Goal: Navigation & Orientation: Find specific page/section

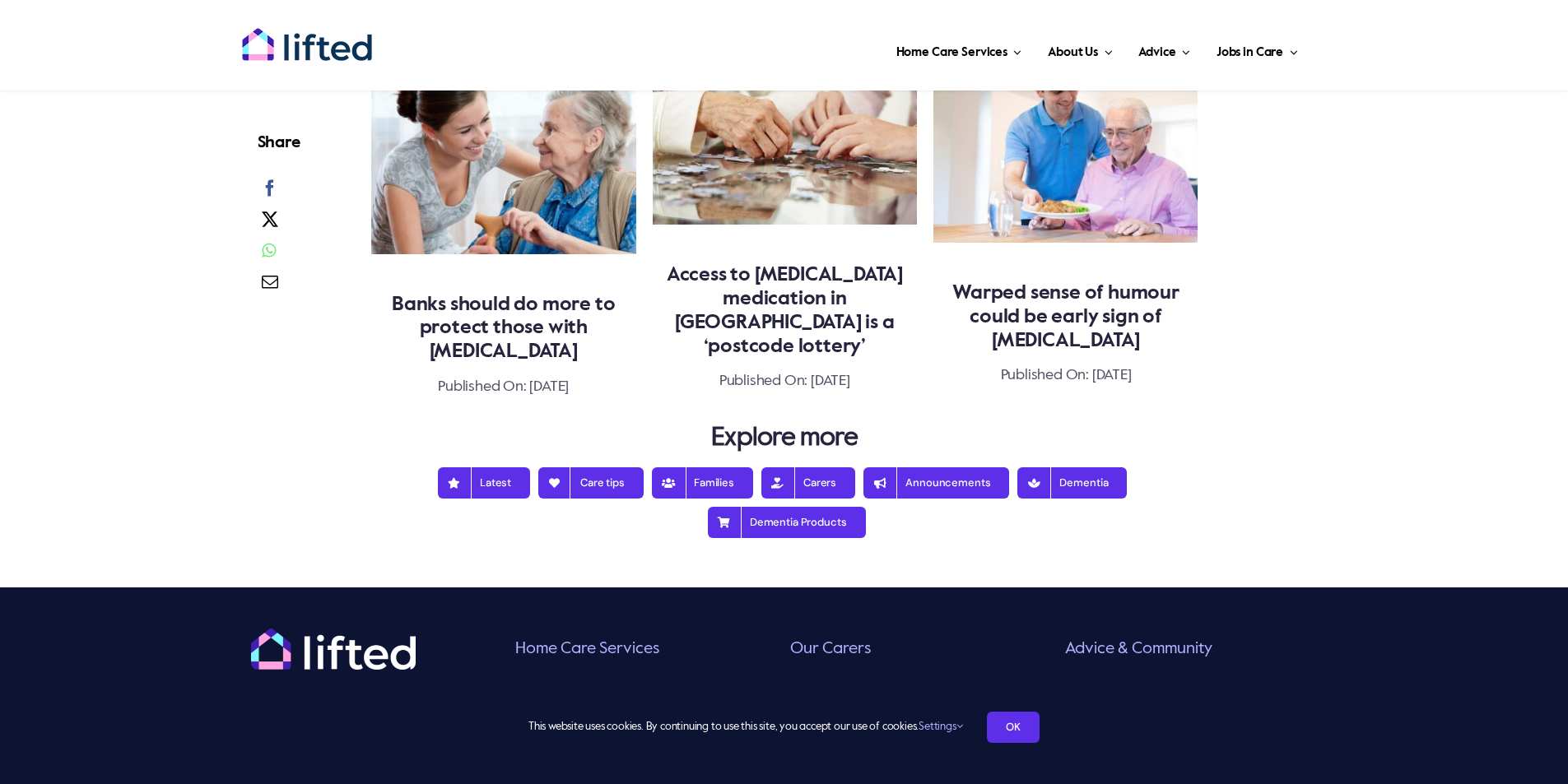
scroll to position [1745, 0]
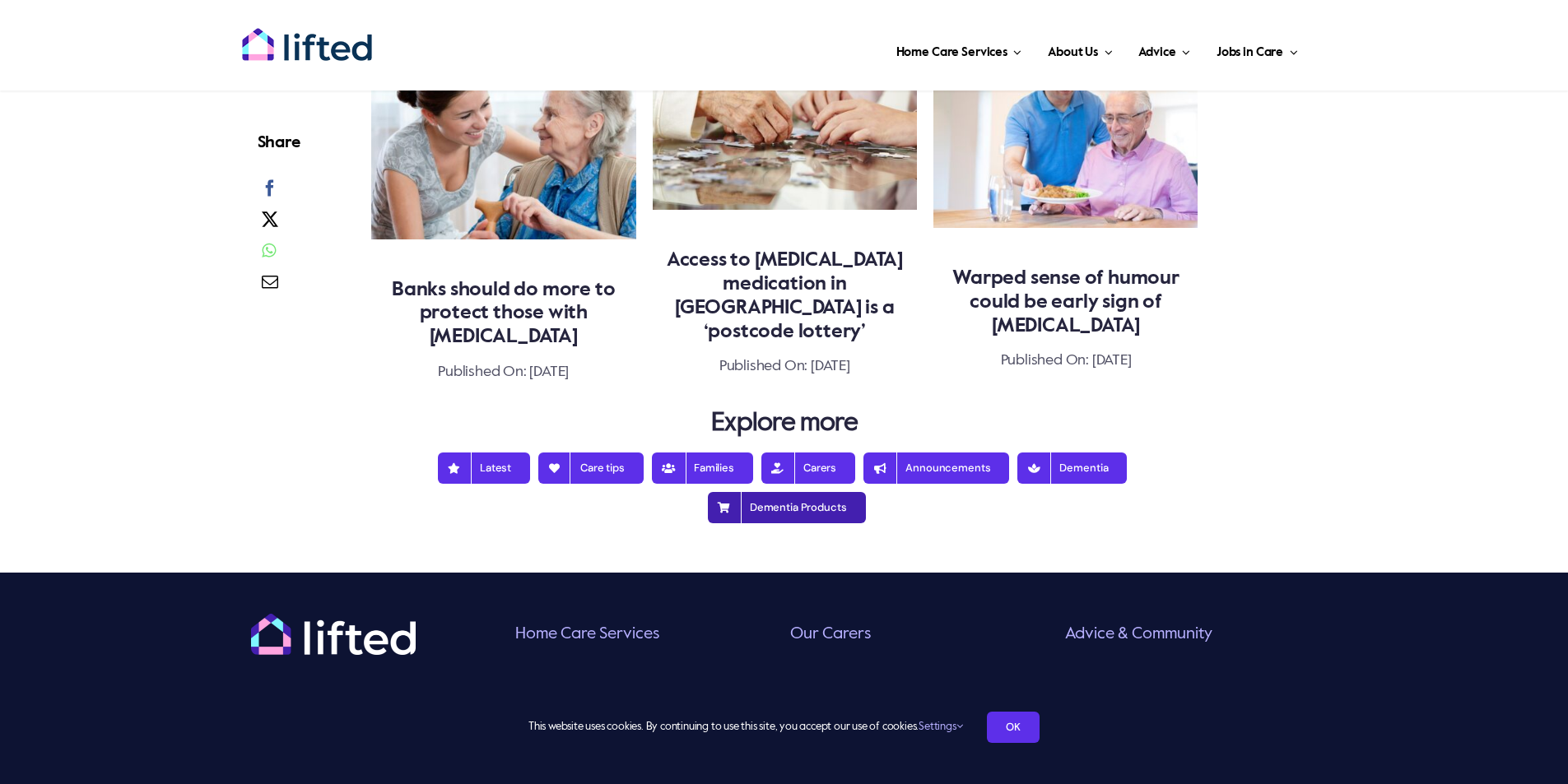
click at [786, 501] on span "Dementia Products" at bounding box center [787, 508] width 121 height 14
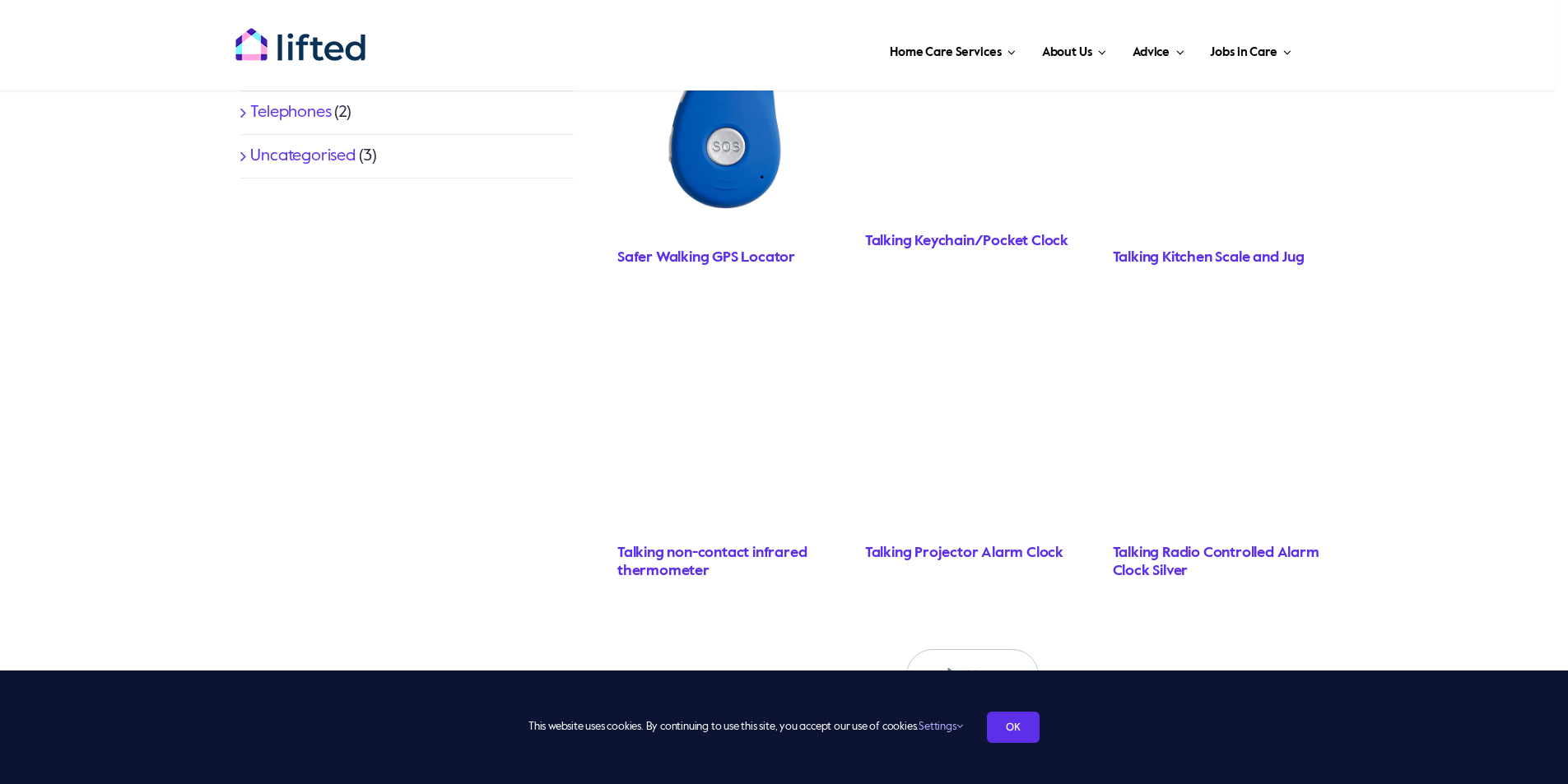
scroll to position [1178, 0]
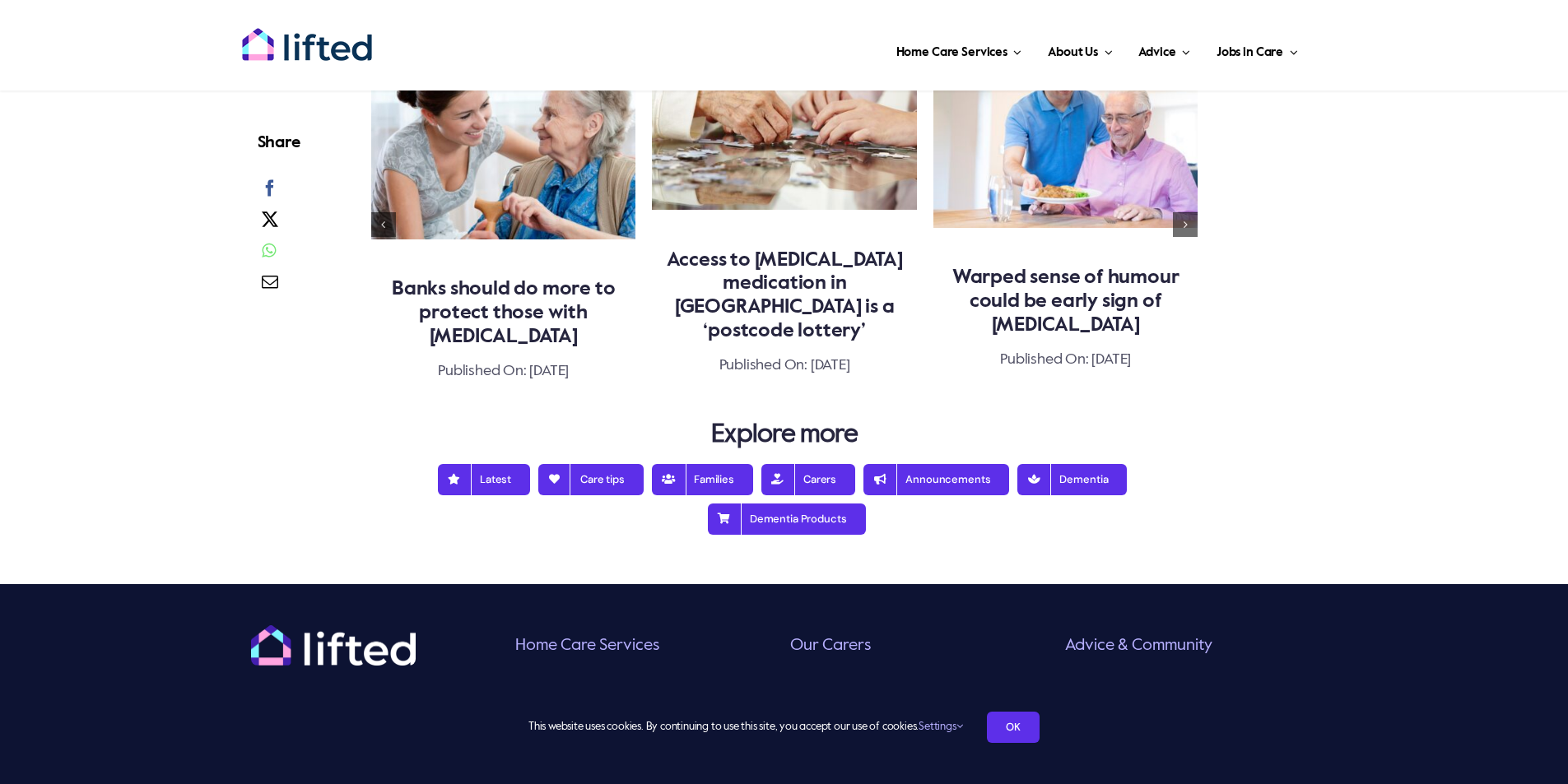
scroll to position [1745, 0]
